Goal: Answer question/provide support

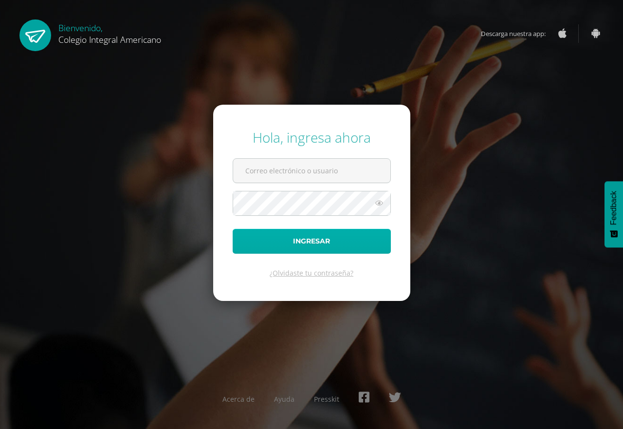
type input "[EMAIL_ADDRESS][DOMAIN_NAME]"
click at [246, 238] on button "Ingresar" at bounding box center [312, 241] width 158 height 25
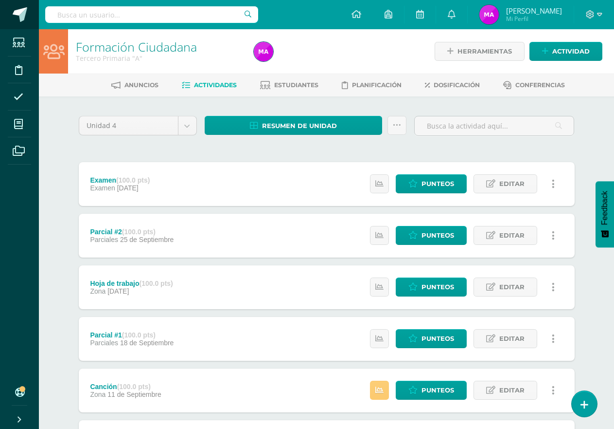
click at [14, 17] on span at bounding box center [20, 14] width 15 height 15
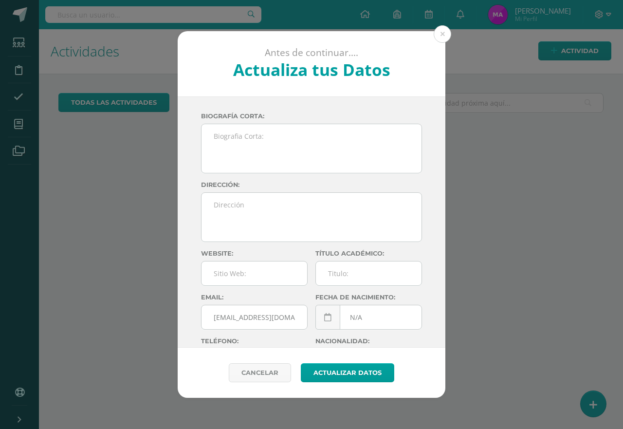
click at [446, 30] on button at bounding box center [442, 34] width 18 height 18
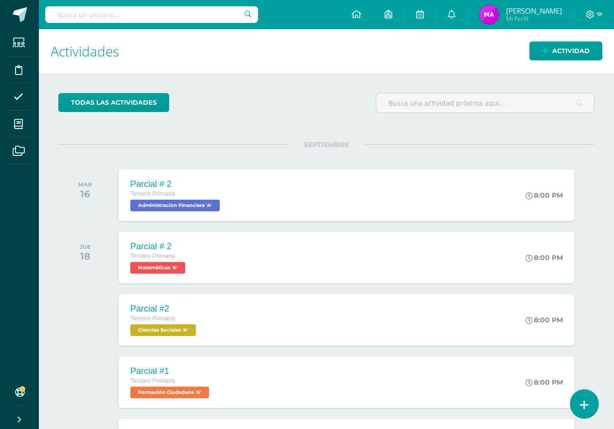
click at [583, 407] on icon at bounding box center [584, 404] width 9 height 11
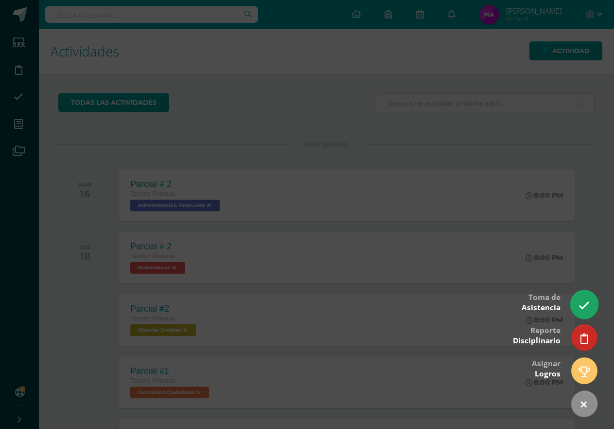
click at [577, 307] on link at bounding box center [585, 304] width 28 height 28
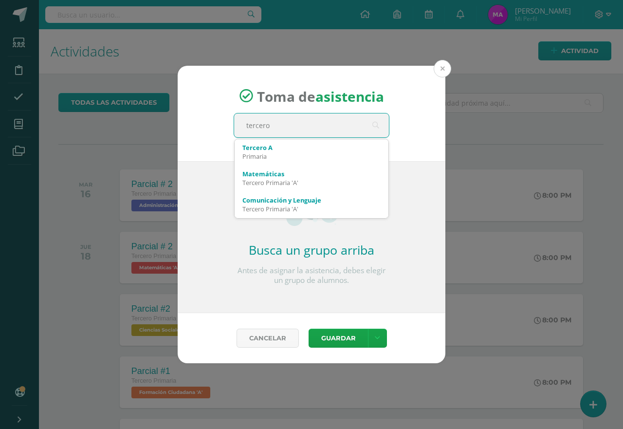
type input "tercero"
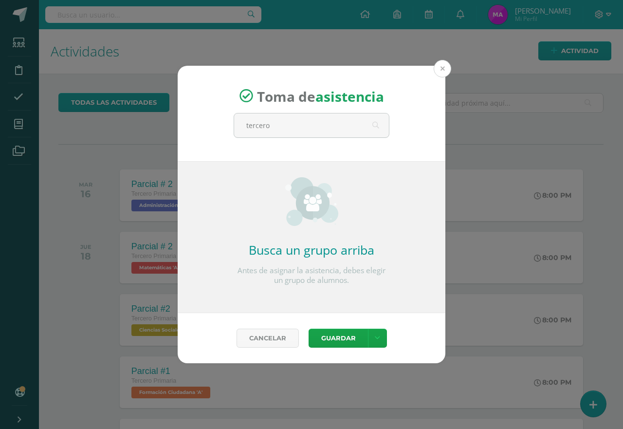
click at [444, 68] on button at bounding box center [442, 69] width 18 height 18
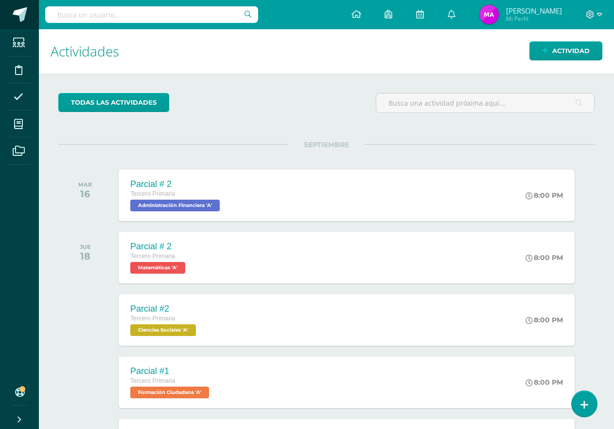
click at [20, 7] on span at bounding box center [20, 14] width 15 height 15
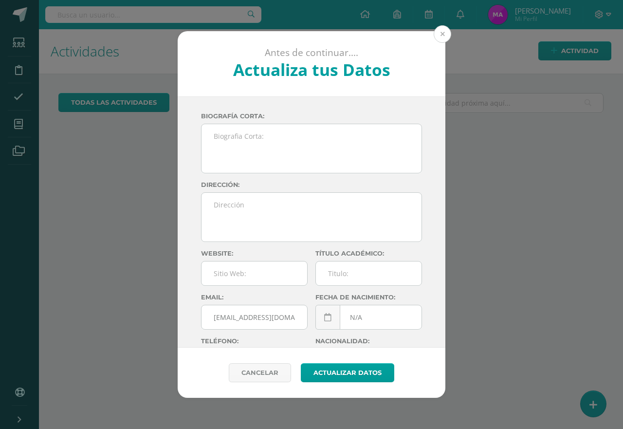
click at [440, 31] on button at bounding box center [442, 34] width 18 height 18
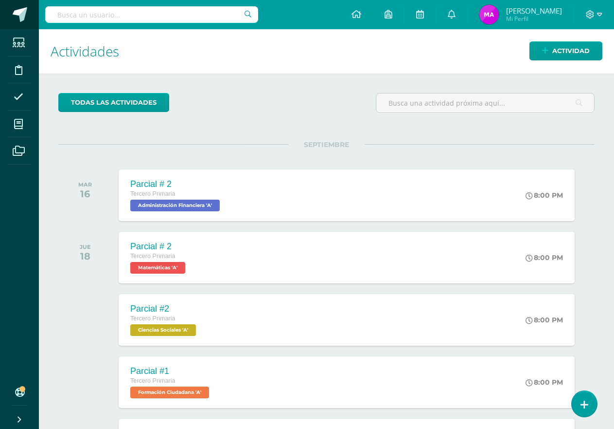
click at [13, 16] on span at bounding box center [20, 14] width 15 height 15
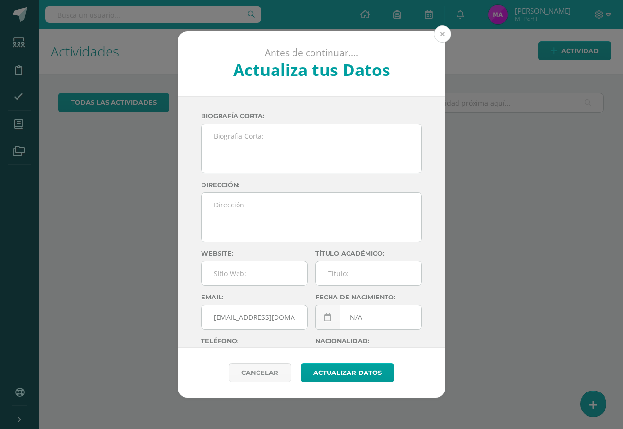
click at [443, 34] on button at bounding box center [442, 34] width 18 height 18
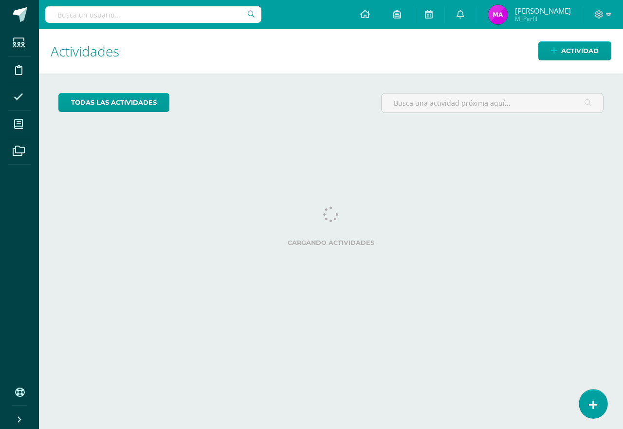
click at [594, 411] on link at bounding box center [593, 403] width 28 height 28
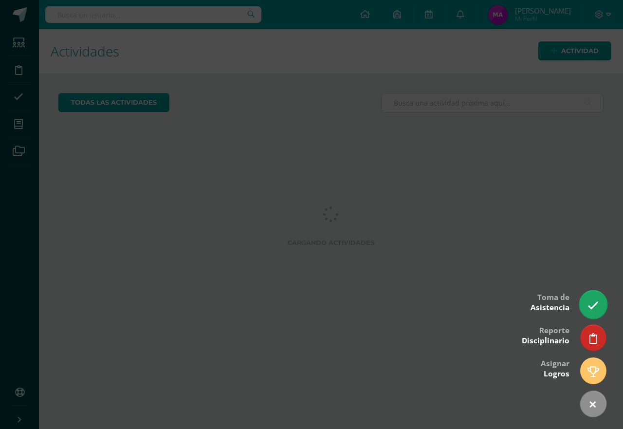
click at [589, 308] on icon at bounding box center [592, 305] width 11 height 11
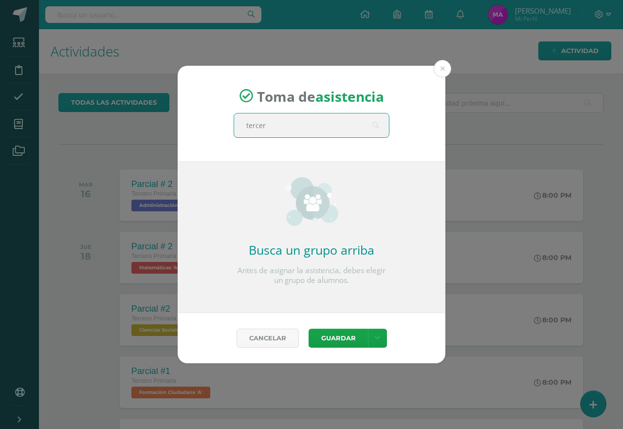
type input "tercero"
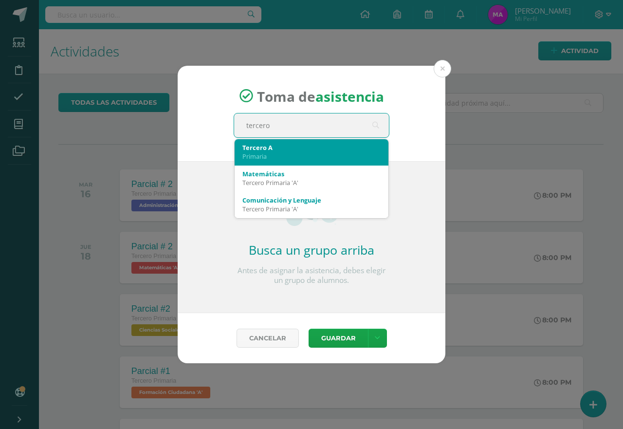
click at [307, 161] on div "Tercero A Primaria" at bounding box center [311, 151] width 138 height 25
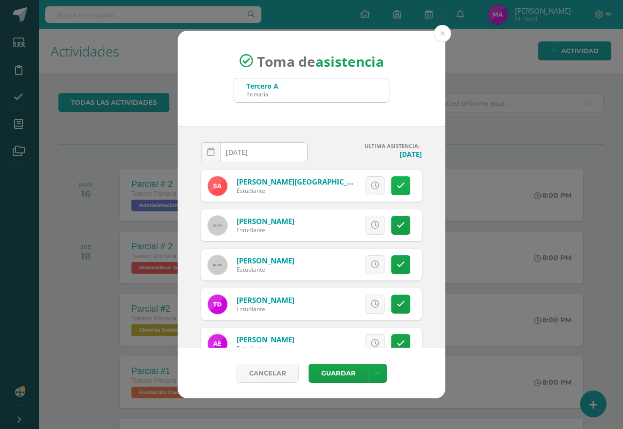
click at [396, 187] on icon at bounding box center [400, 185] width 8 height 8
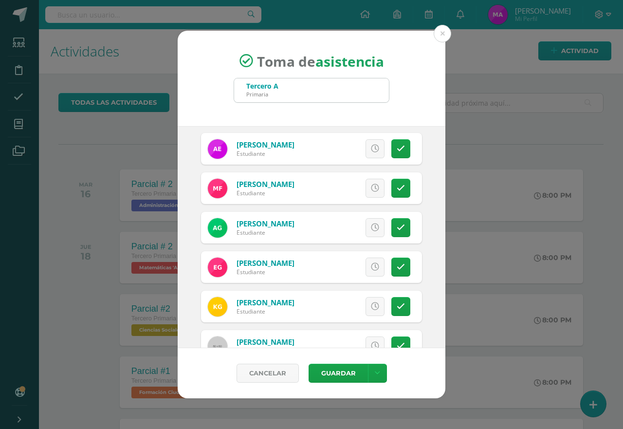
scroll to position [243, 0]
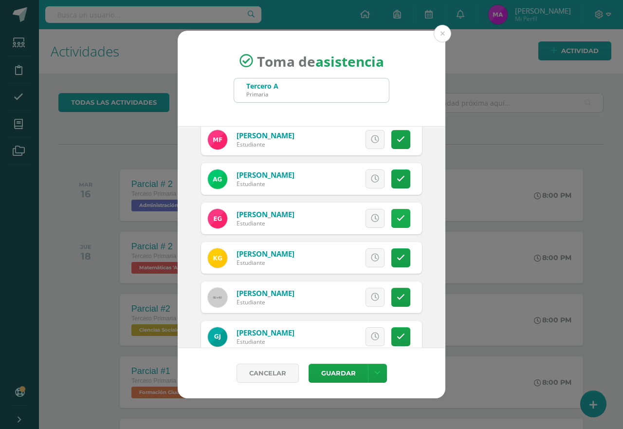
click at [396, 218] on icon at bounding box center [400, 218] width 8 height 8
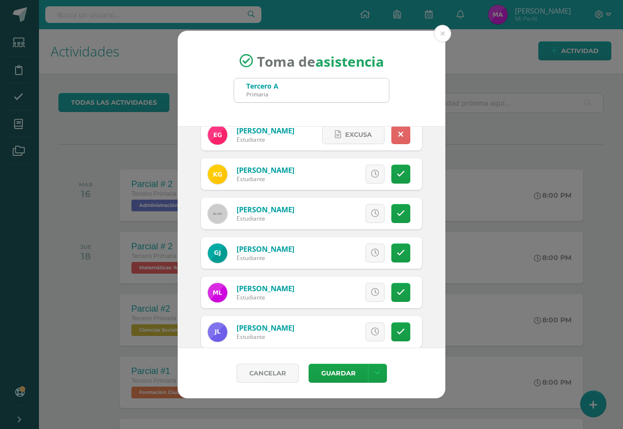
scroll to position [341, 0]
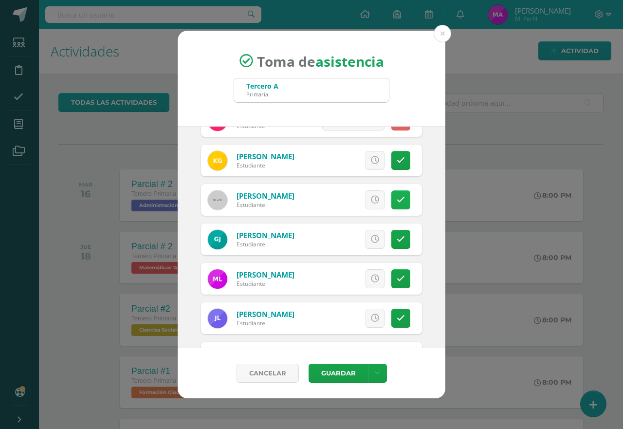
click at [391, 199] on link at bounding box center [400, 199] width 19 height 19
click at [396, 236] on icon at bounding box center [400, 239] width 8 height 8
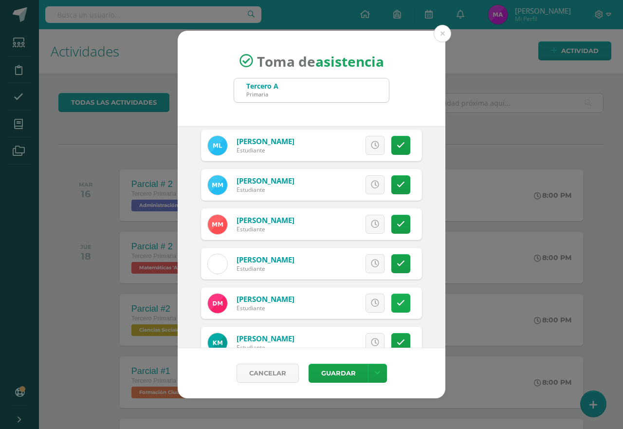
scroll to position [584, 0]
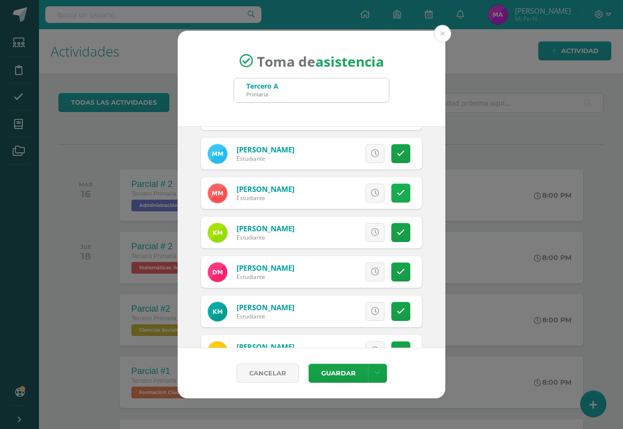
click at [396, 190] on icon at bounding box center [400, 193] width 8 height 8
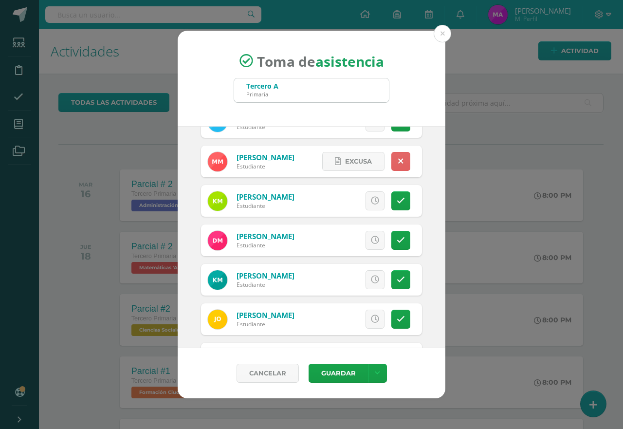
scroll to position [632, 0]
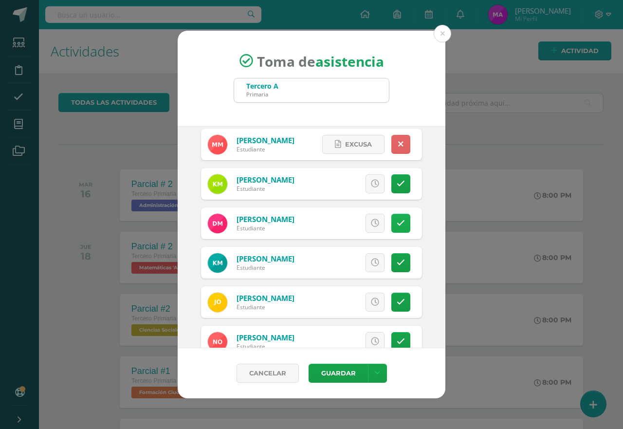
click at [391, 218] on link at bounding box center [400, 223] width 19 height 19
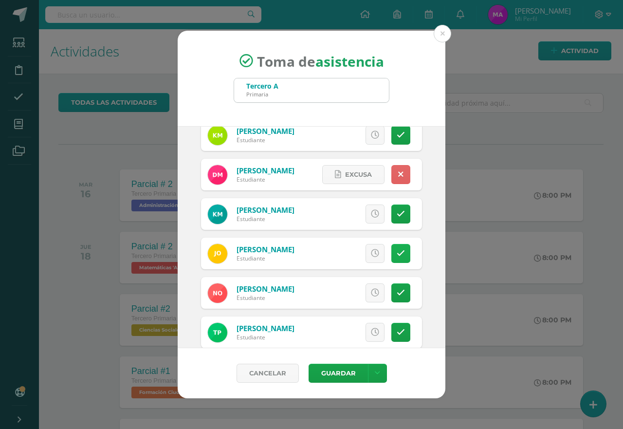
click at [396, 251] on icon at bounding box center [400, 253] width 8 height 8
click at [391, 297] on link at bounding box center [400, 292] width 19 height 19
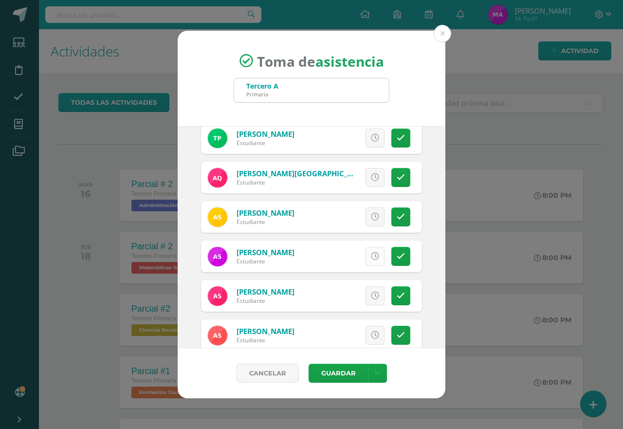
scroll to position [876, 0]
click at [396, 219] on icon at bounding box center [400, 216] width 8 height 8
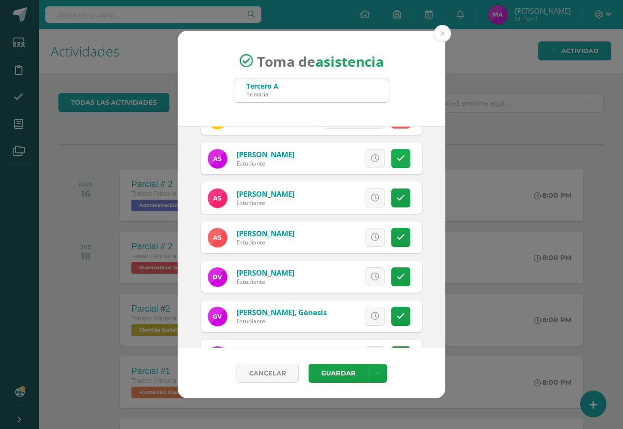
scroll to position [1022, 0]
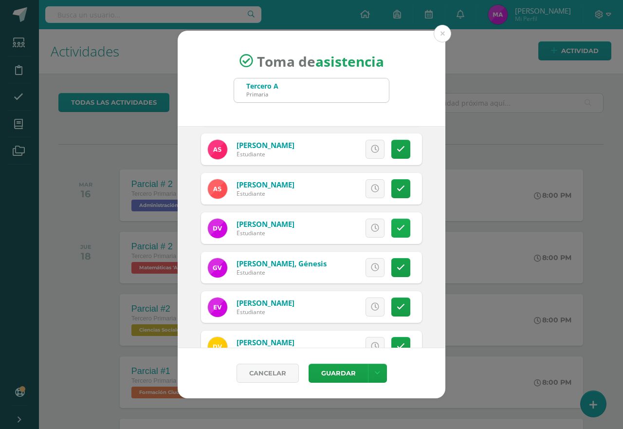
click at [396, 233] on link at bounding box center [400, 227] width 19 height 19
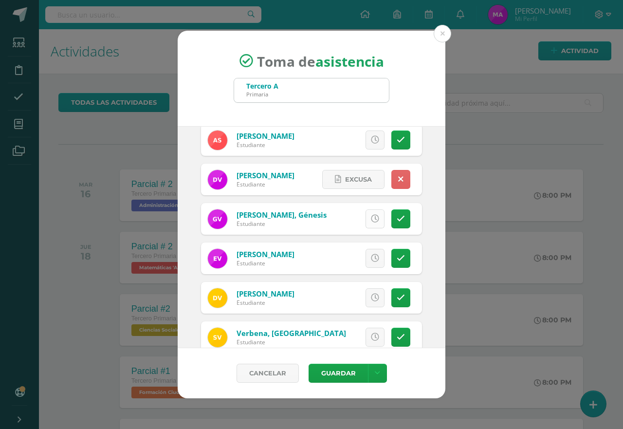
scroll to position [1091, 0]
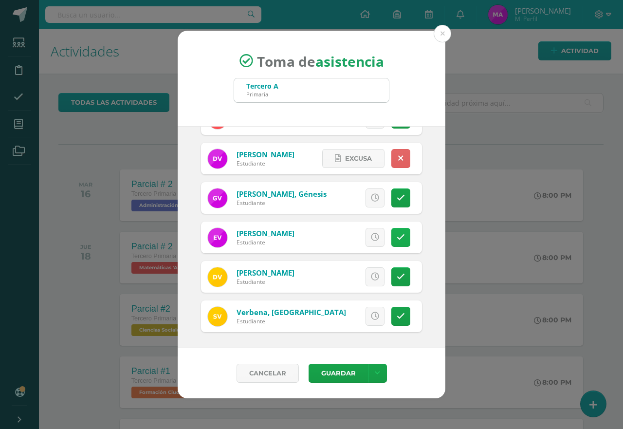
click at [396, 241] on icon at bounding box center [400, 237] width 8 height 8
click at [391, 311] on link at bounding box center [400, 315] width 19 height 19
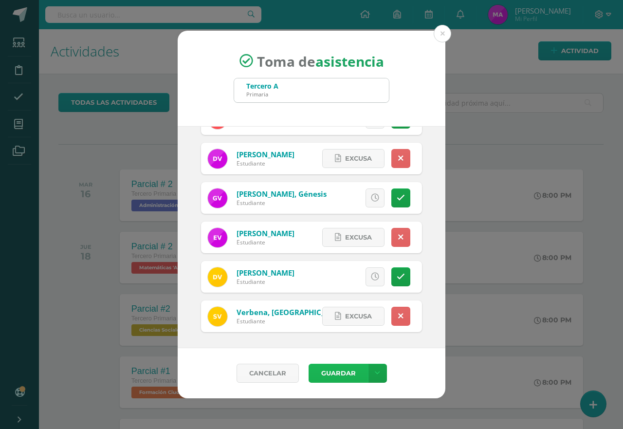
click at [334, 372] on button "Guardar" at bounding box center [337, 372] width 59 height 19
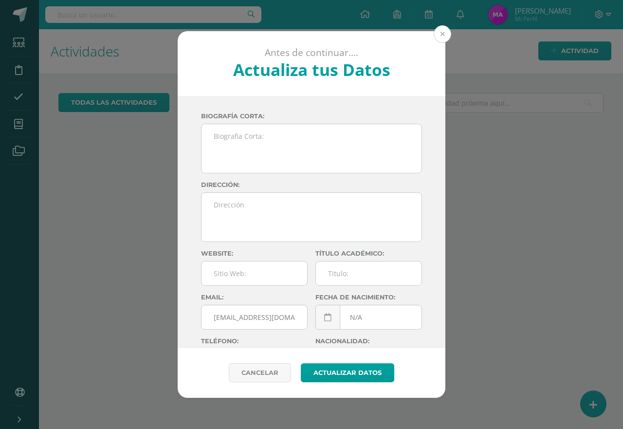
click at [444, 32] on button at bounding box center [442, 34] width 18 height 18
